Goal: Task Accomplishment & Management: Complete application form

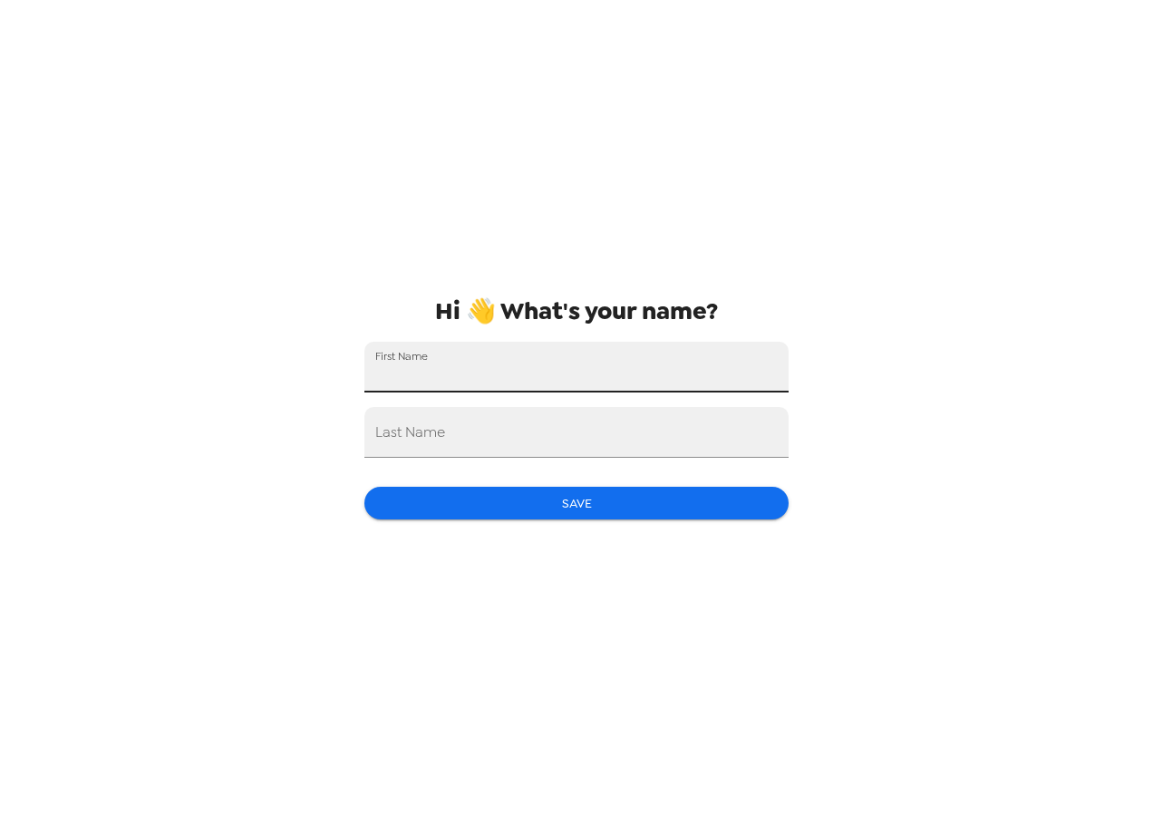
click at [528, 372] on input "First Name" at bounding box center [576, 367] width 424 height 51
type input "[PERSON_NAME]"
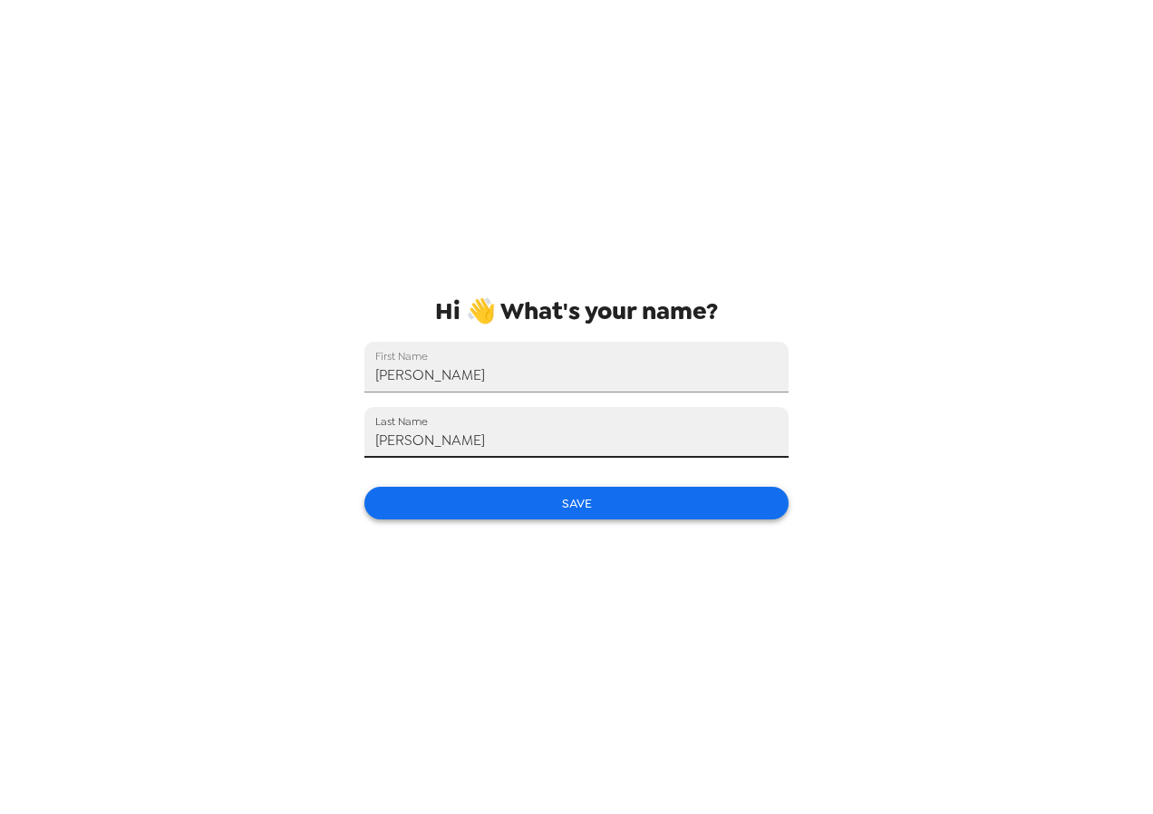
type input "[PERSON_NAME]"
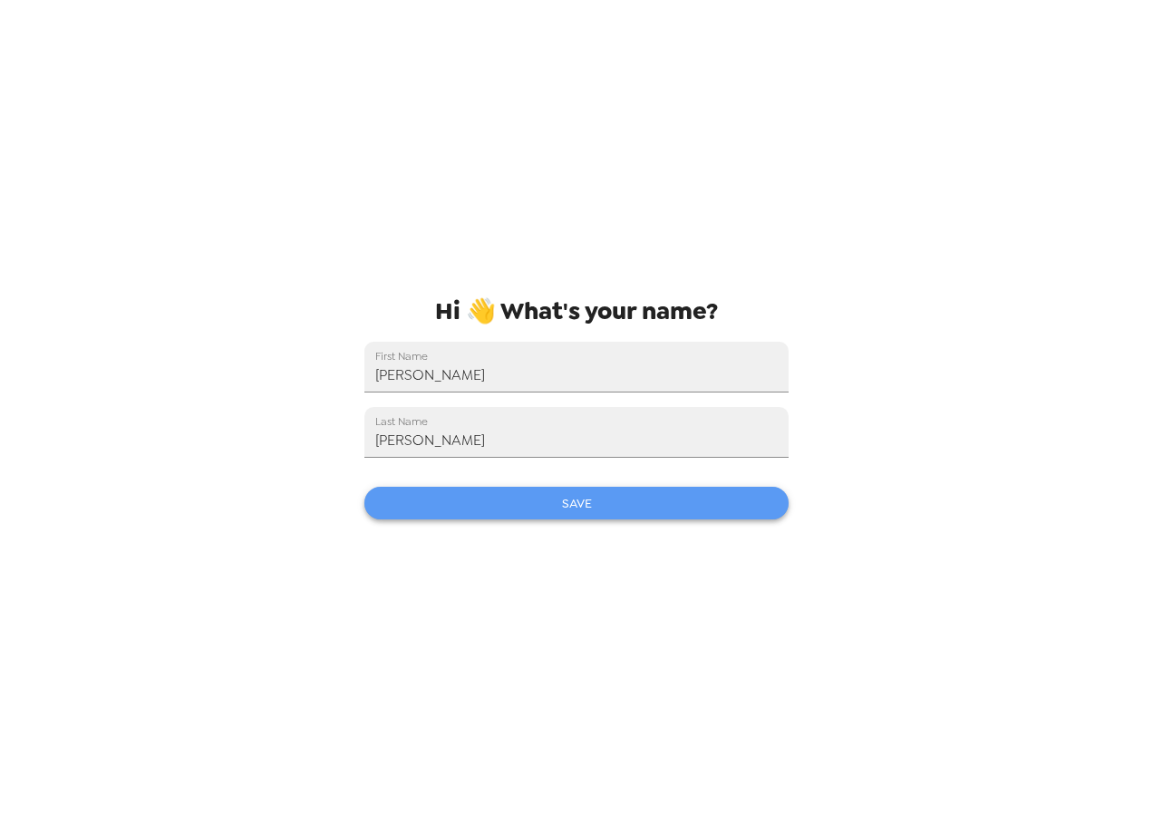
click at [580, 509] on button "Save" at bounding box center [576, 504] width 424 height 34
